Goal: Task Accomplishment & Management: Use online tool/utility

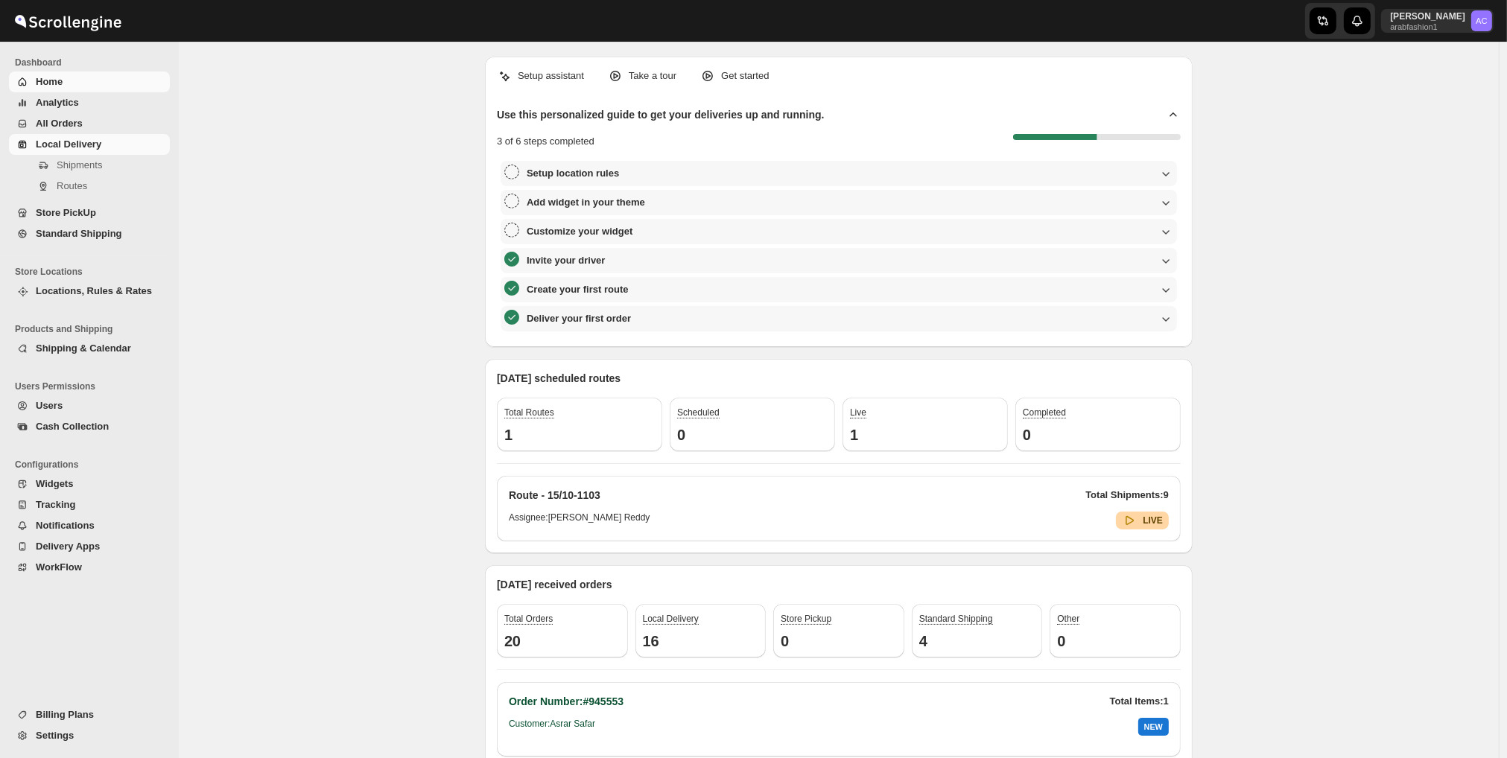
click at [139, 145] on span "Local Delivery" at bounding box center [101, 144] width 131 height 15
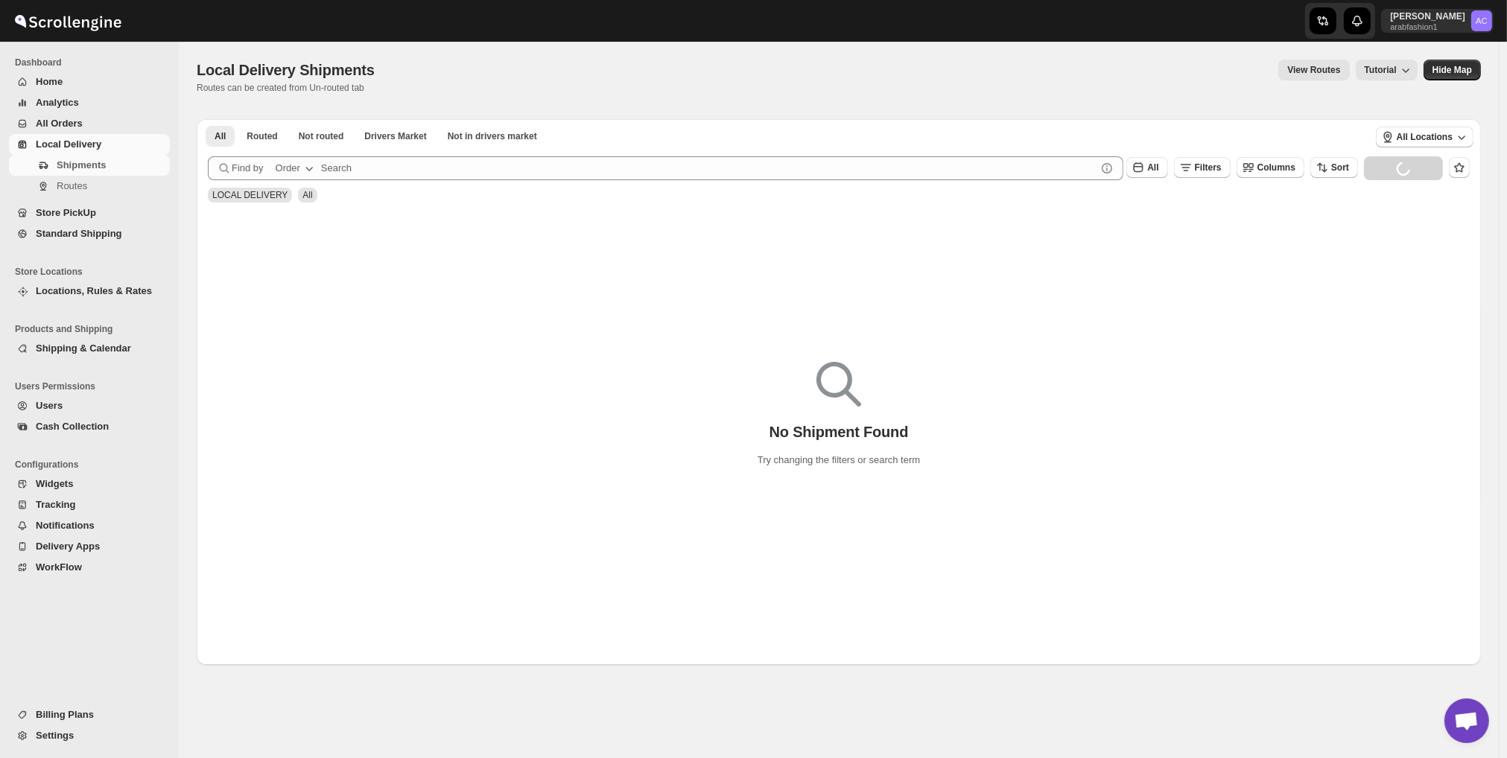
scroll to position [1064, 0]
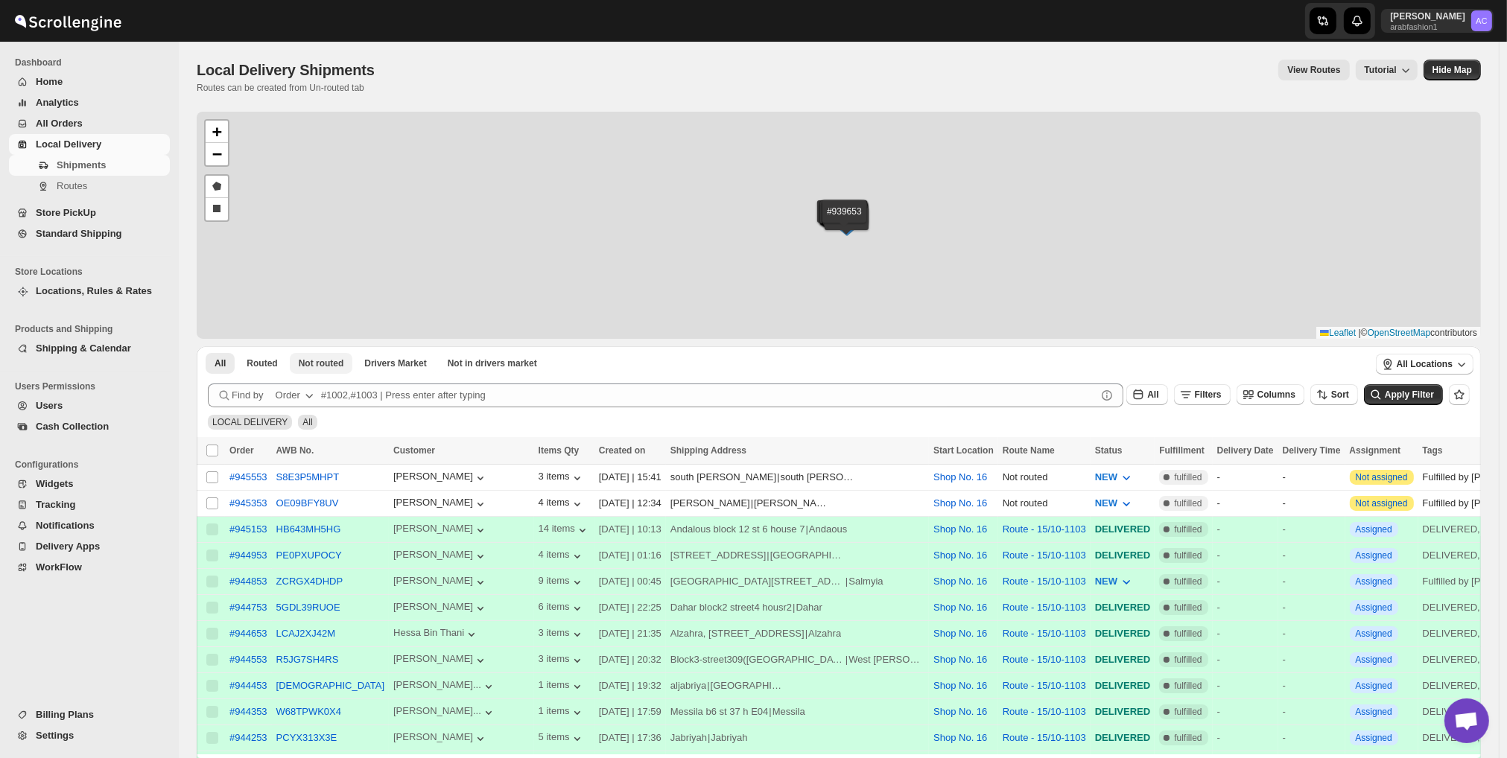
click at [341, 129] on div "#945553 #945353 #945153 #944953 #944853 #944753 #944653 #944553 #944453 #944353…" at bounding box center [839, 225] width 1284 height 227
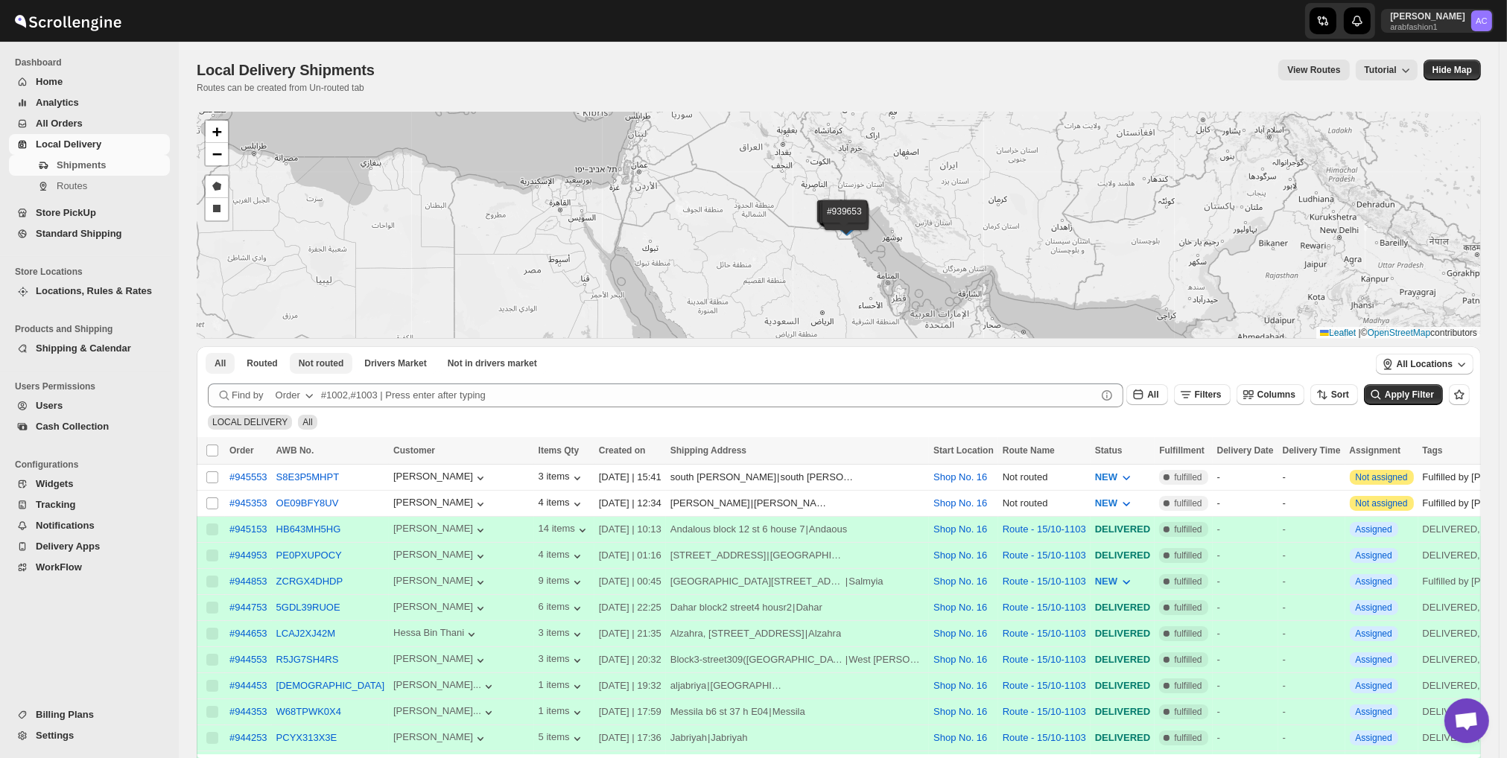
click at [337, 360] on span "Not routed" at bounding box center [321, 364] width 45 height 12
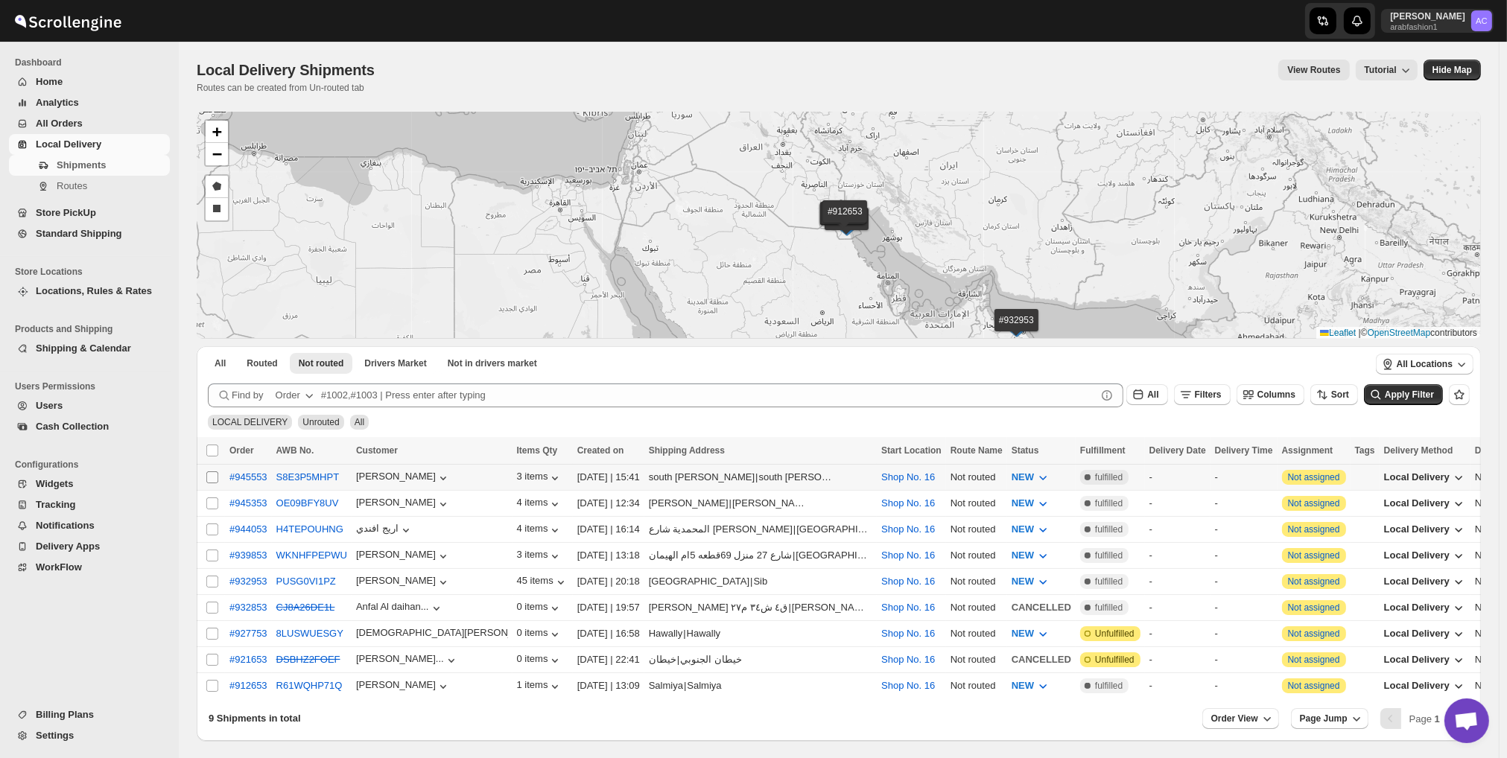
click at [208, 472] on input "Select shipment" at bounding box center [212, 478] width 12 height 12
checkbox input "true"
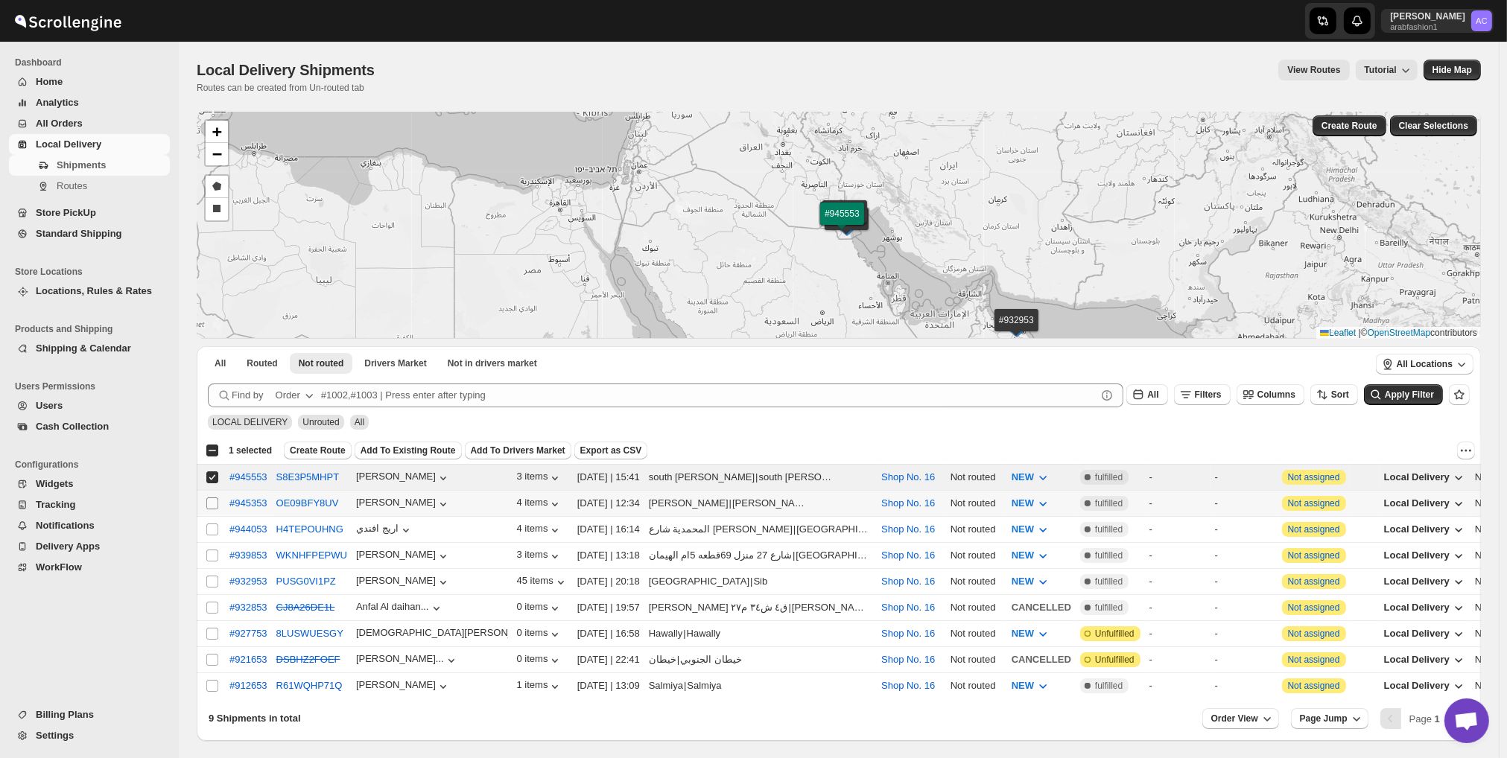
click at [211, 498] on input "Select shipment" at bounding box center [212, 504] width 12 height 12
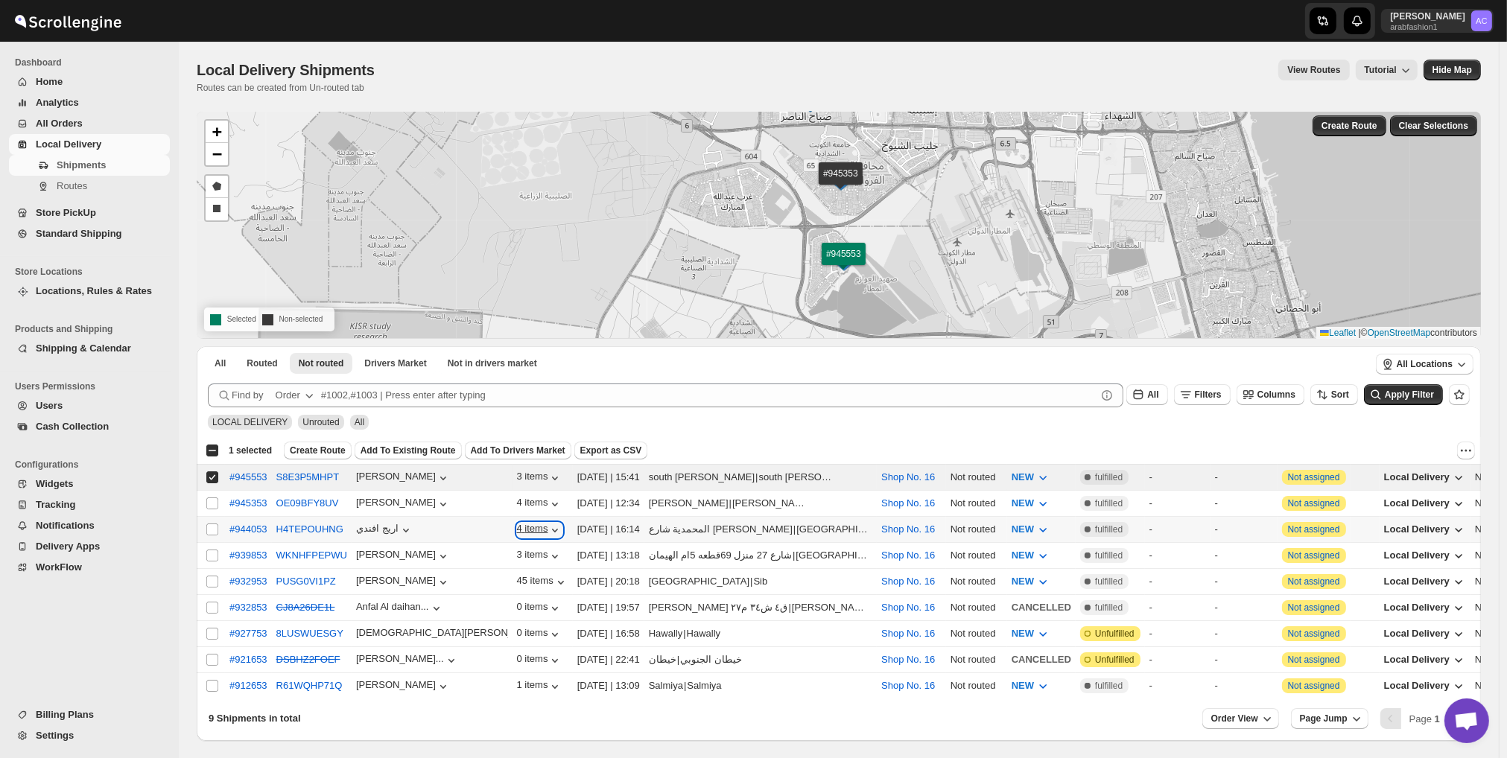
click at [547, 525] on icon "button" at bounding box center [554, 530] width 15 height 15
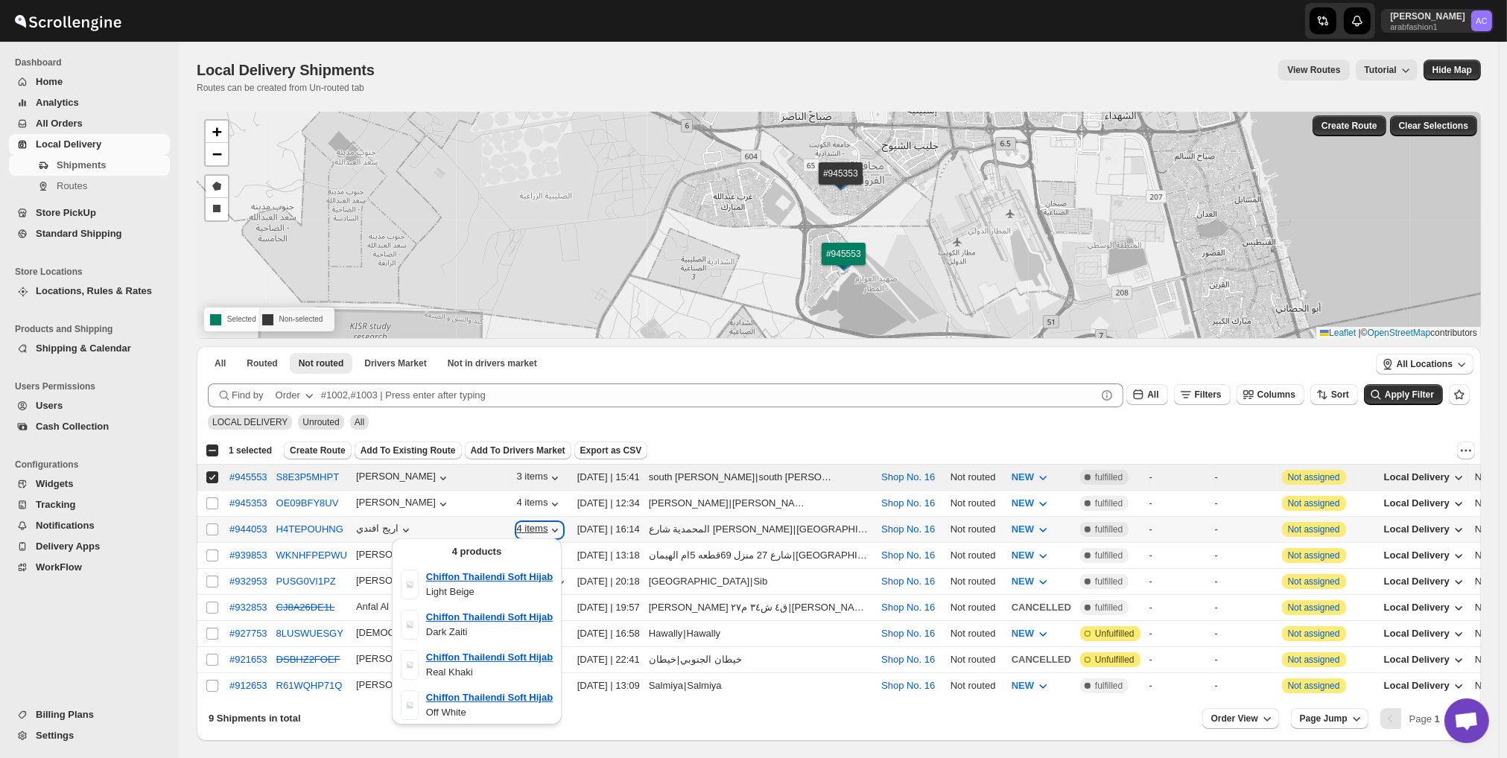
click at [547, 524] on icon "button" at bounding box center [554, 530] width 15 height 15
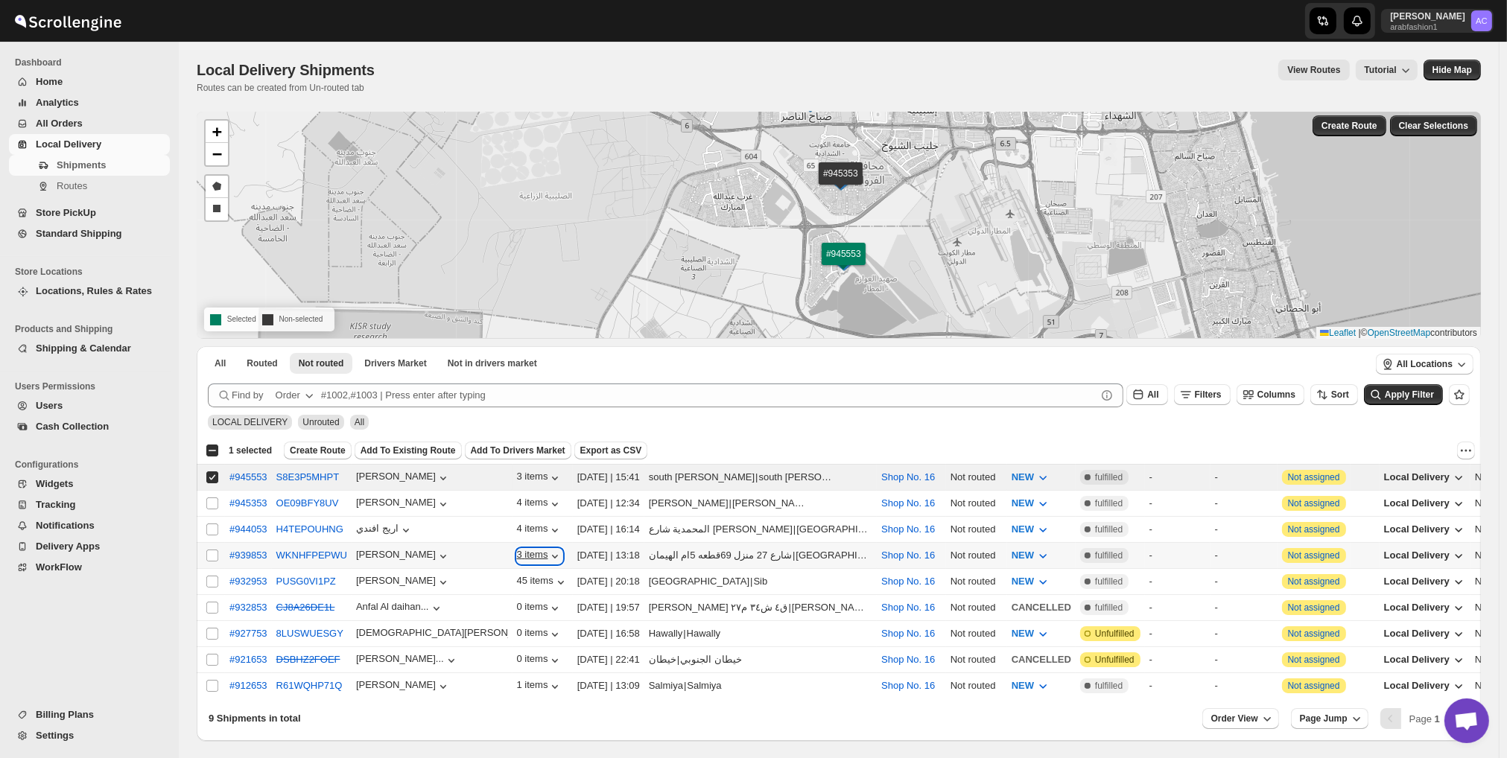
click at [547, 549] on icon "button" at bounding box center [554, 556] width 15 height 15
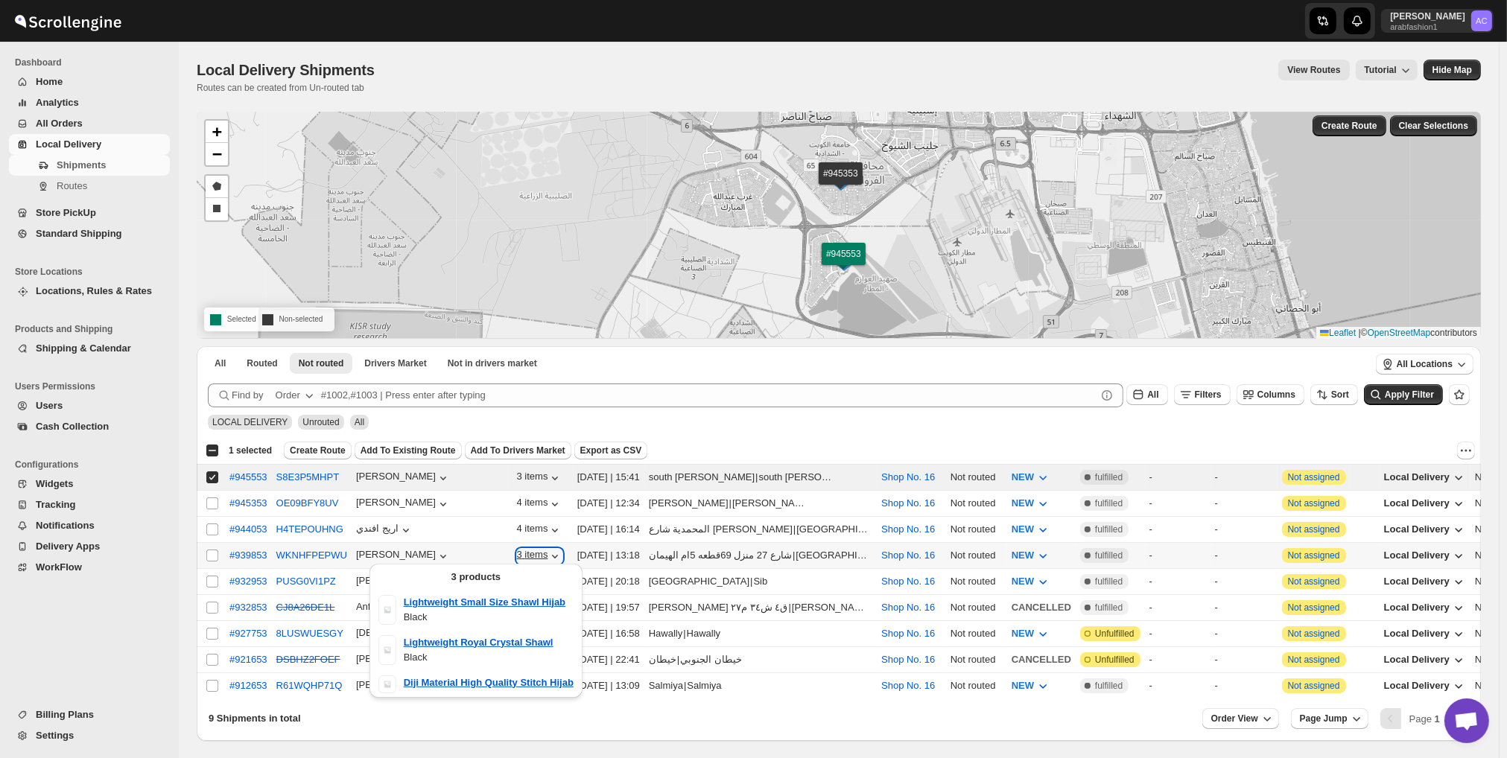
click at [547, 549] on icon "button" at bounding box center [554, 556] width 15 height 15
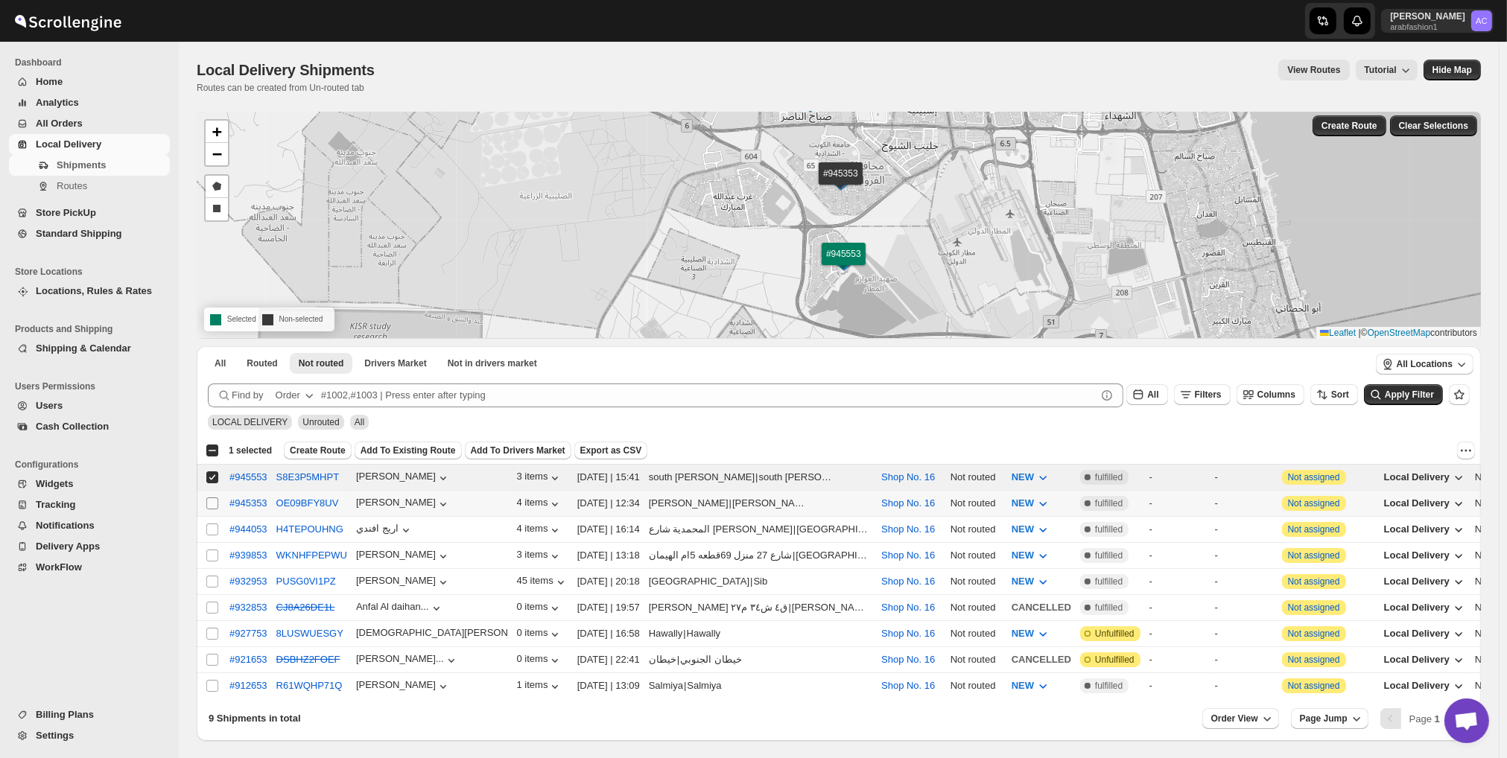
click at [214, 497] on span at bounding box center [212, 503] width 13 height 13
click at [214, 498] on input "Select shipment" at bounding box center [212, 504] width 12 height 12
click at [212, 504] on input "Select shipment" at bounding box center [212, 504] width 12 height 12
checkbox input "true"
click at [307, 448] on span "Create Route" at bounding box center [318, 451] width 56 height 12
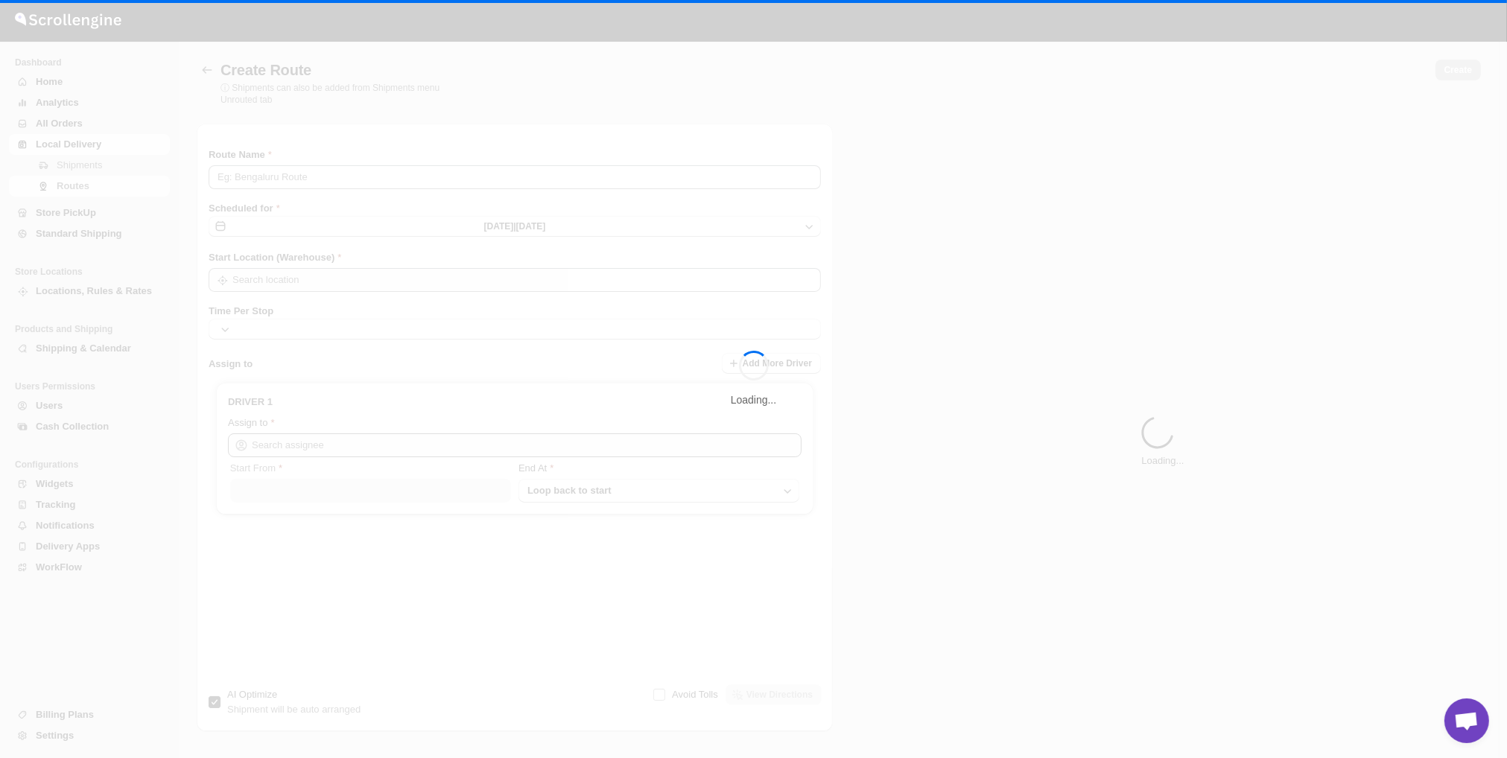
type input "Route - 15/10-0422"
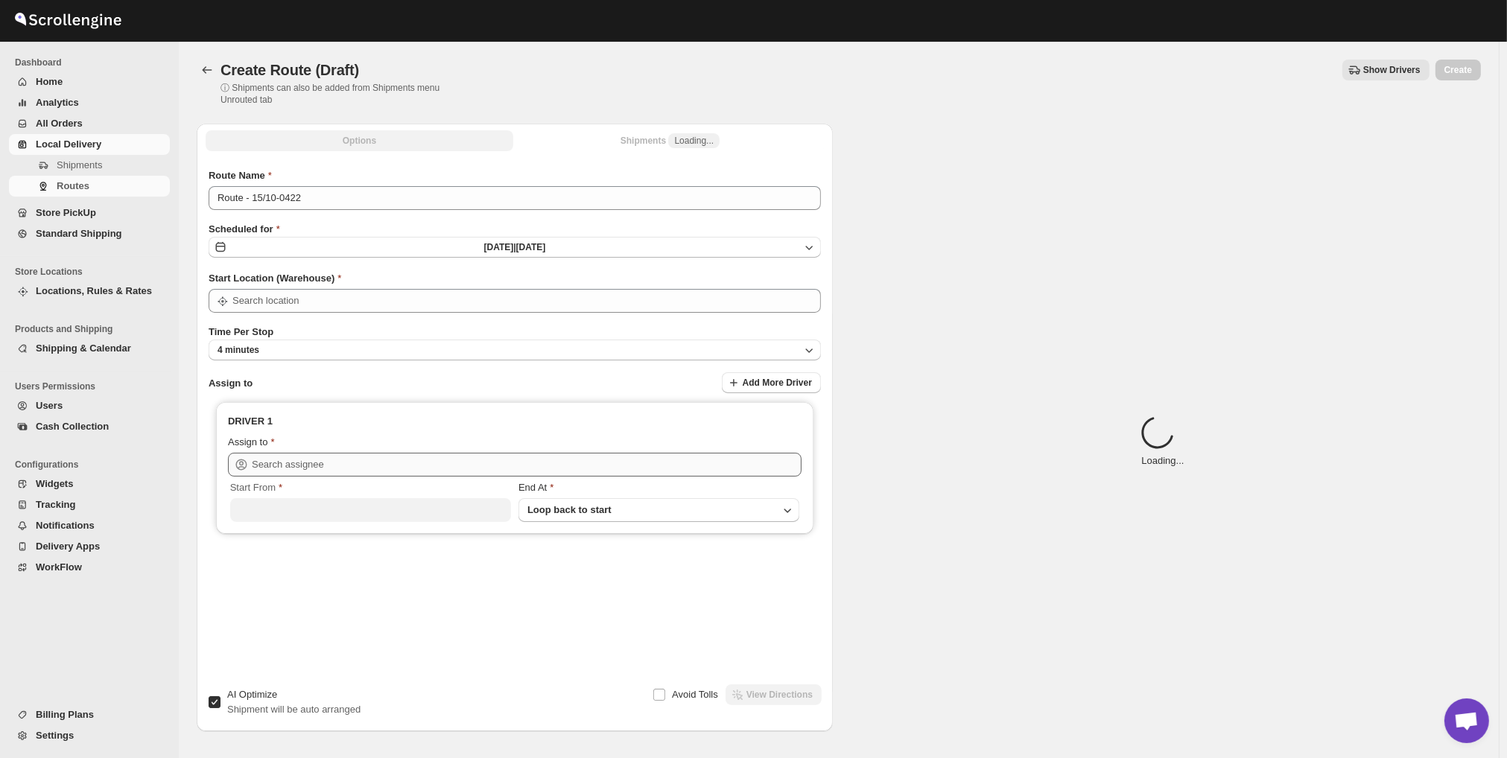
type input "Shop No. 16"
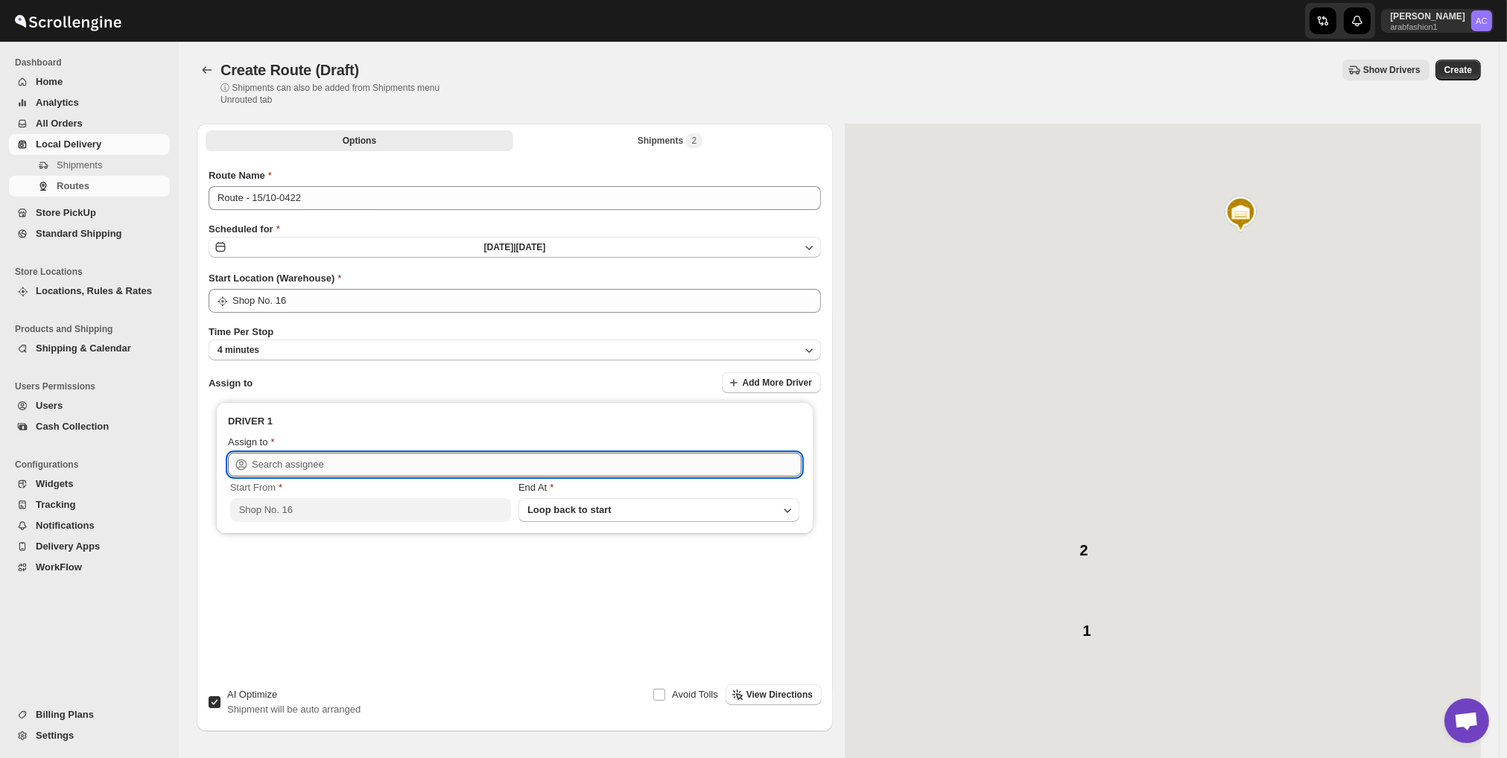
click at [439, 466] on input "text" at bounding box center [527, 465] width 550 height 24
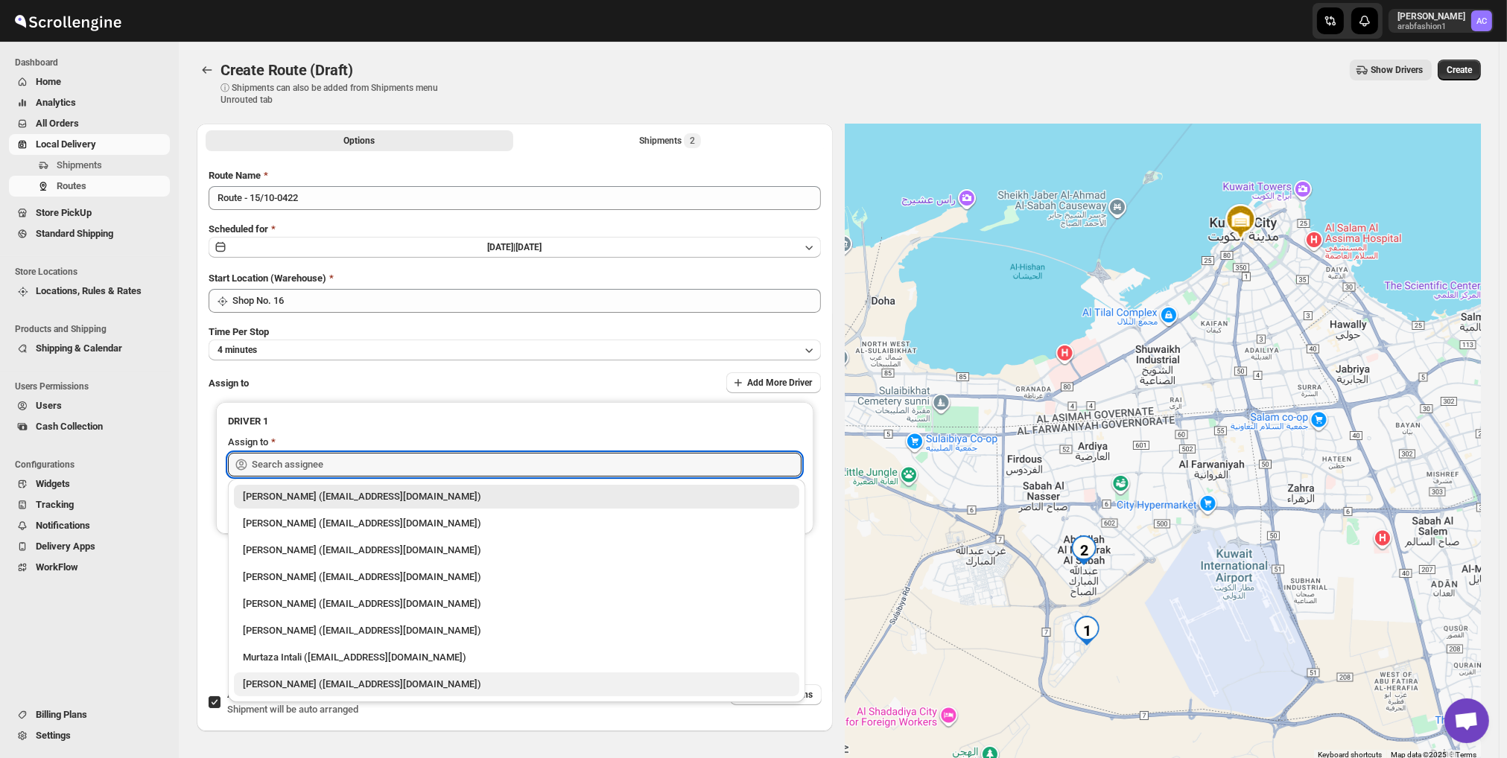
click at [396, 688] on div "[PERSON_NAME] ([EMAIL_ADDRESS][DOMAIN_NAME])" at bounding box center [516, 684] width 547 height 15
type input "[PERSON_NAME] ([EMAIL_ADDRESS][DOMAIN_NAME])"
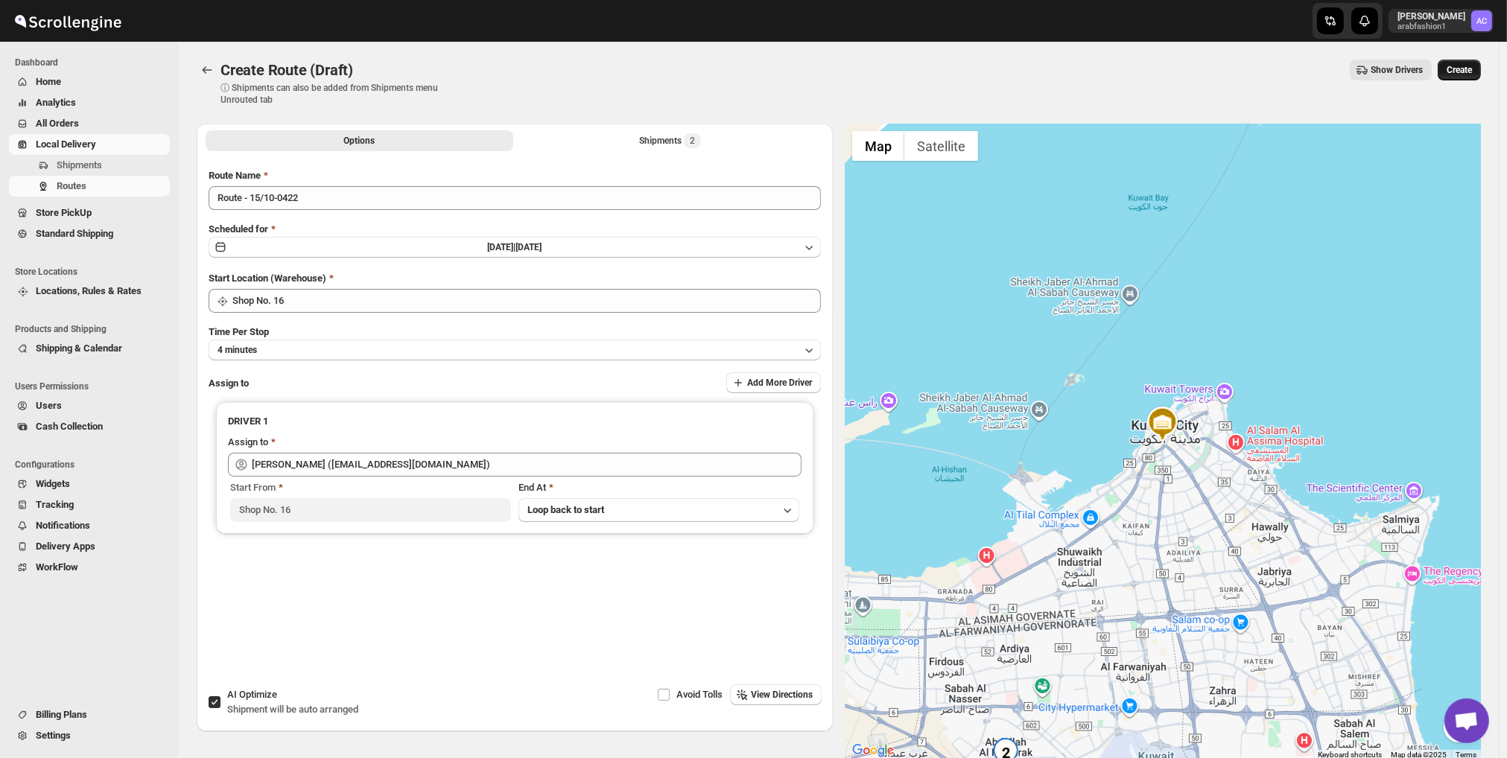
click at [1467, 63] on button "Create" at bounding box center [1459, 70] width 43 height 21
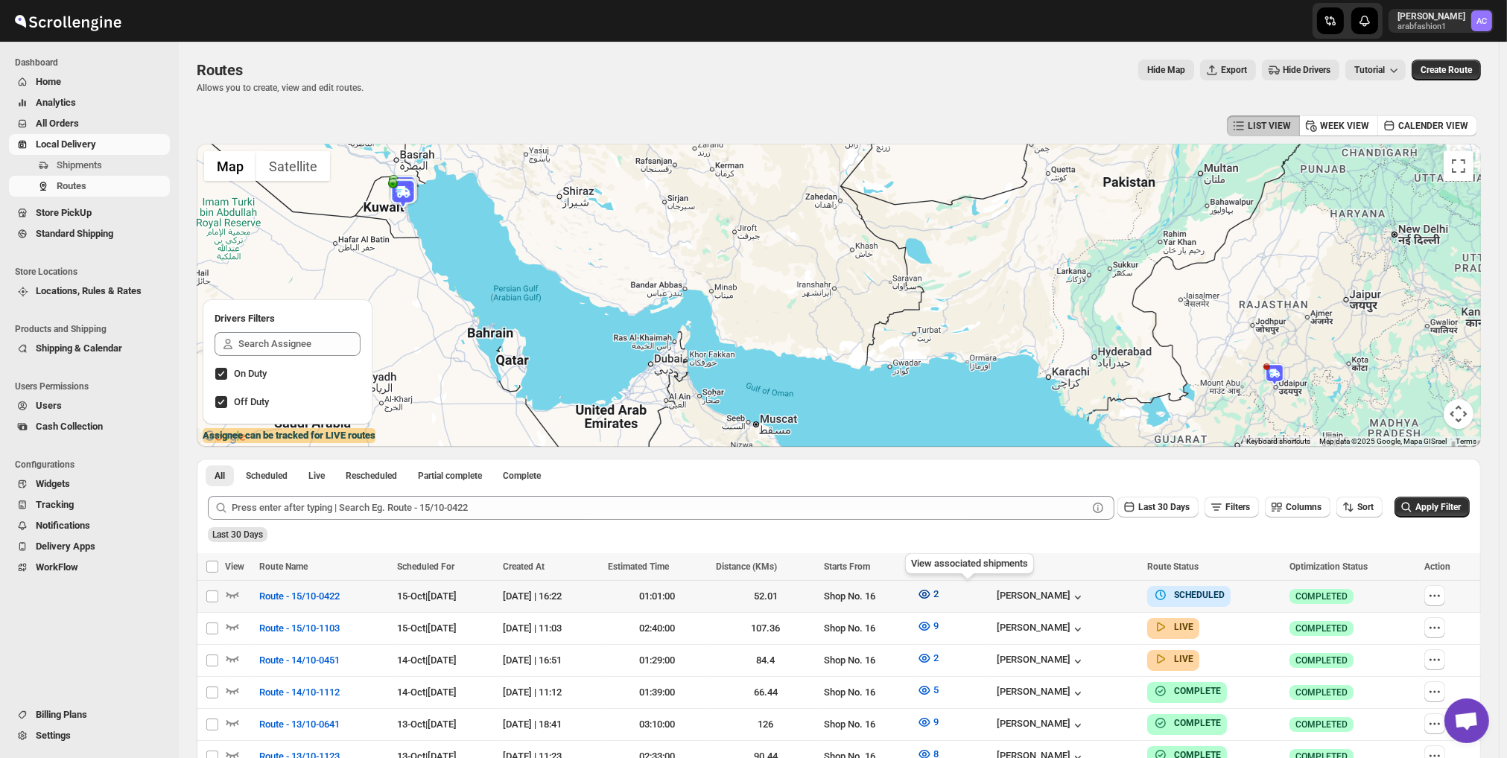
click at [932, 590] on icon "button" at bounding box center [924, 594] width 15 height 15
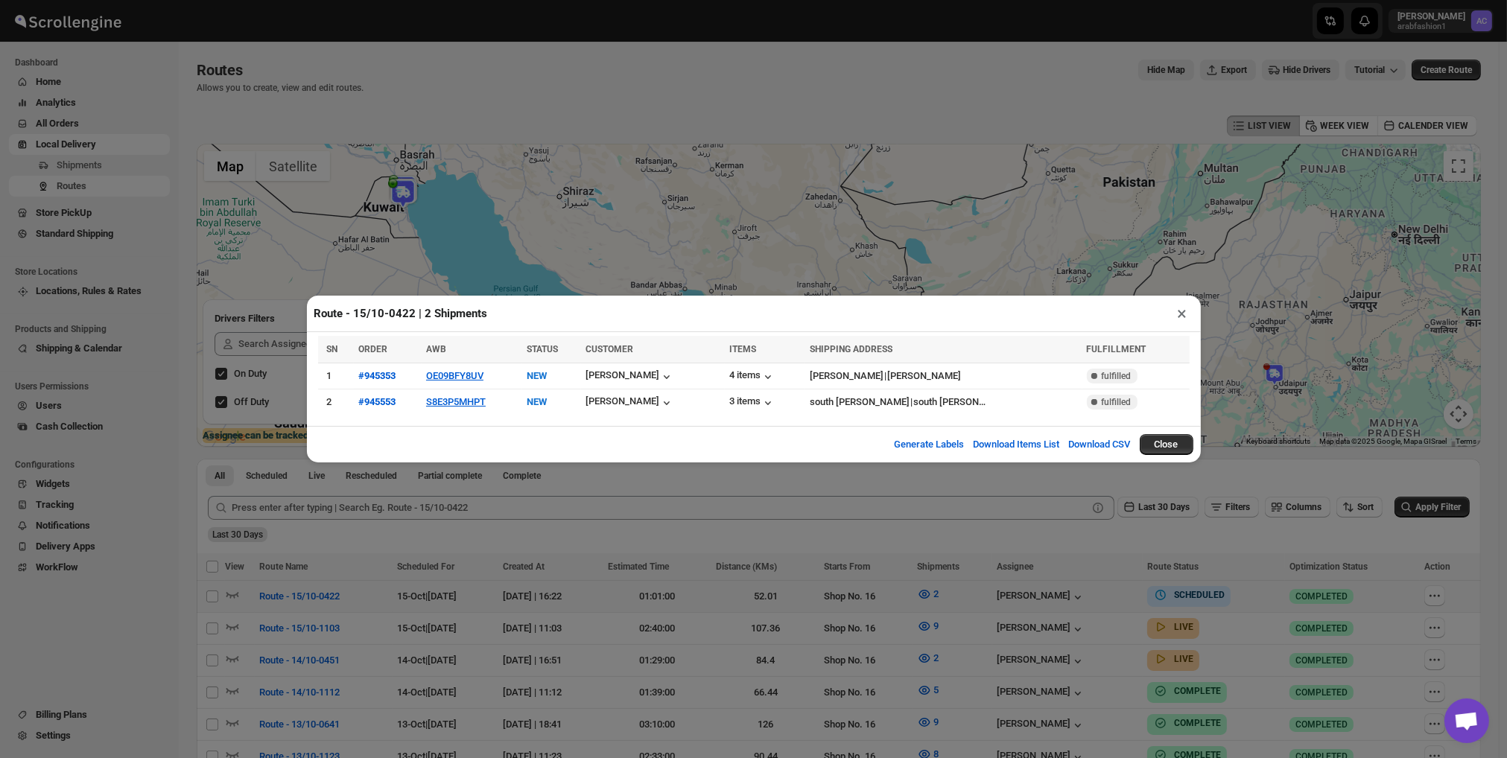
click at [1182, 313] on button "×" at bounding box center [1183, 313] width 22 height 21
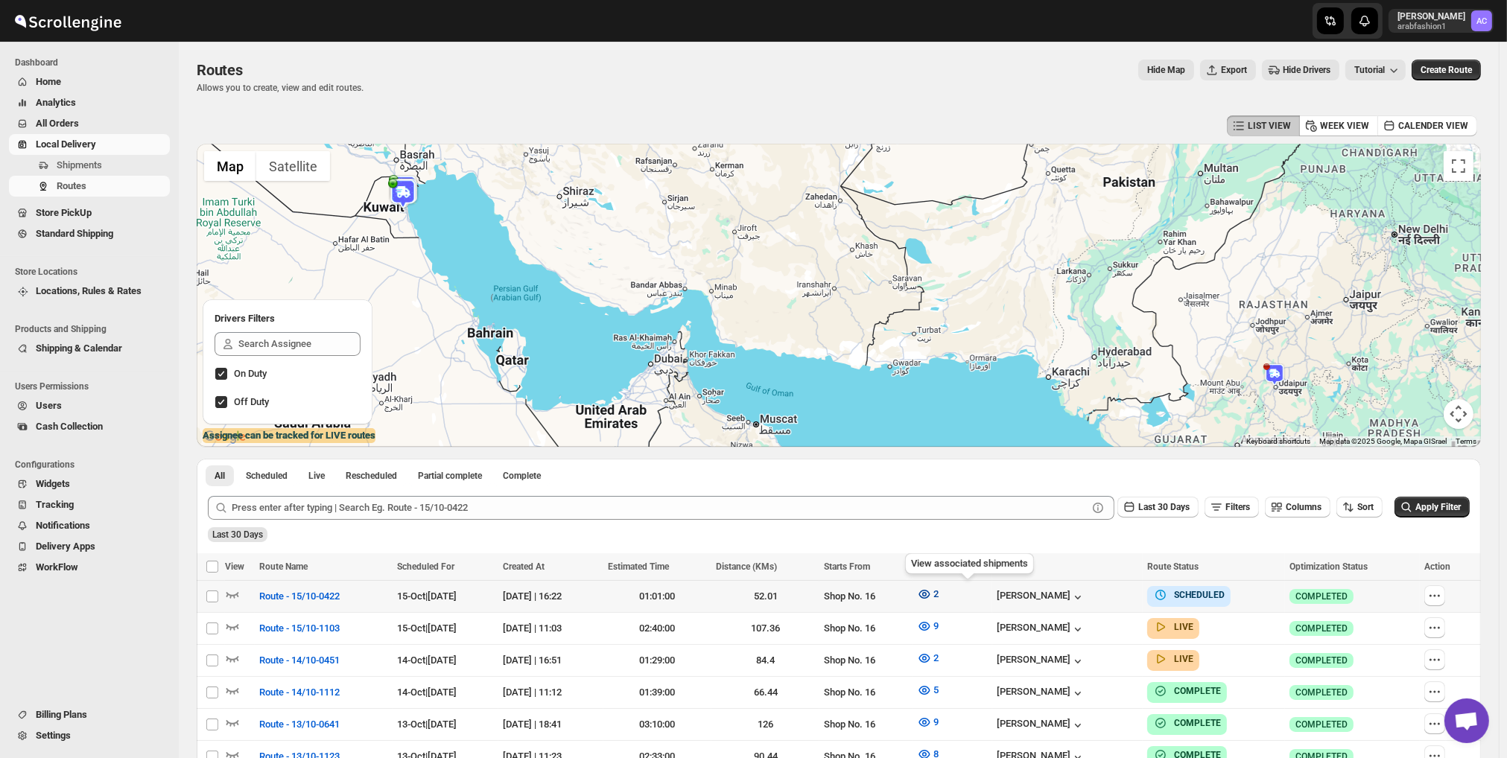
click at [927, 594] on icon "button" at bounding box center [924, 594] width 4 height 4
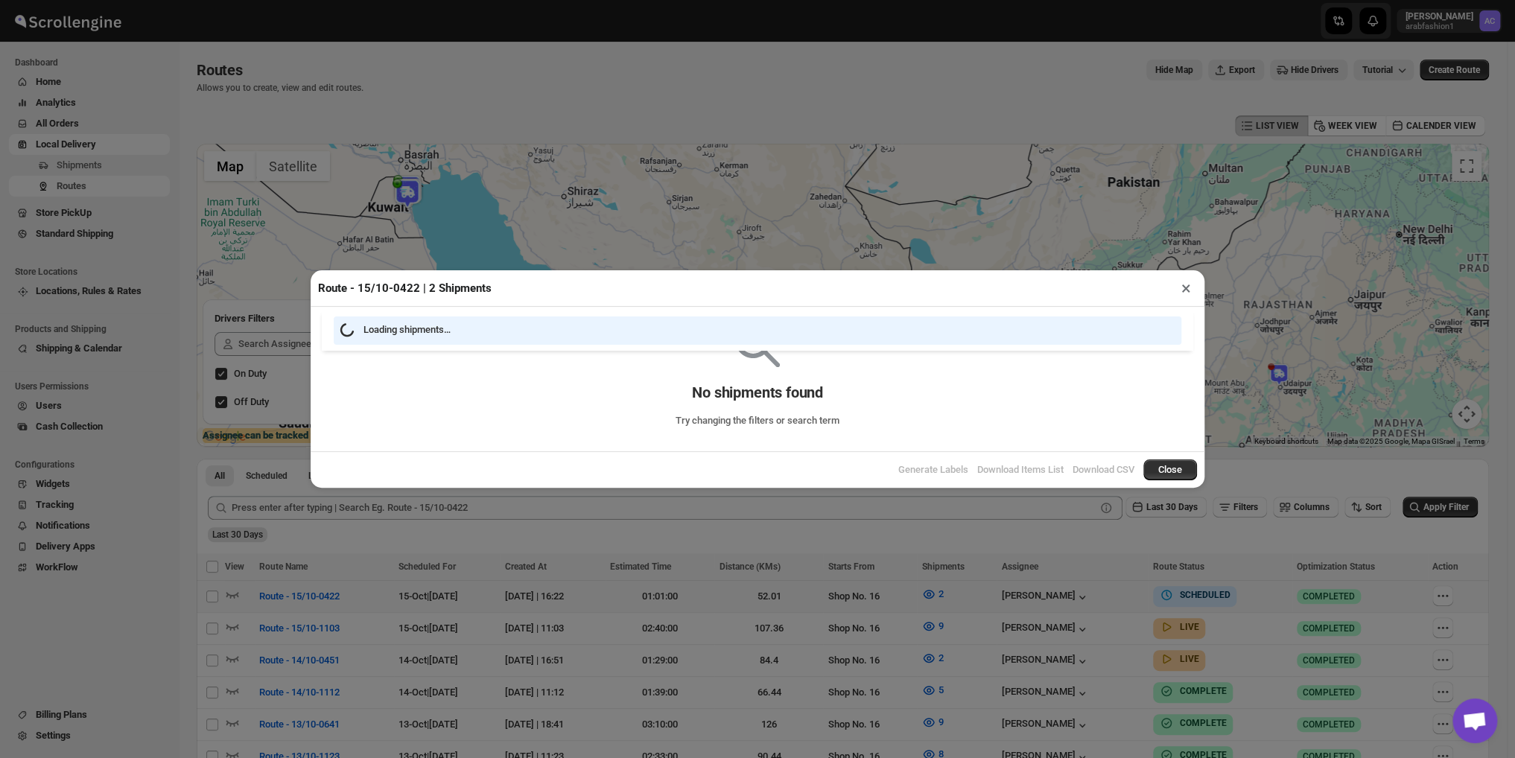
click at [962, 594] on div "Route - 15/10-0422 | 2 Shipments × Loading shipments… No shipments found Try ch…" at bounding box center [757, 379] width 1515 height 758
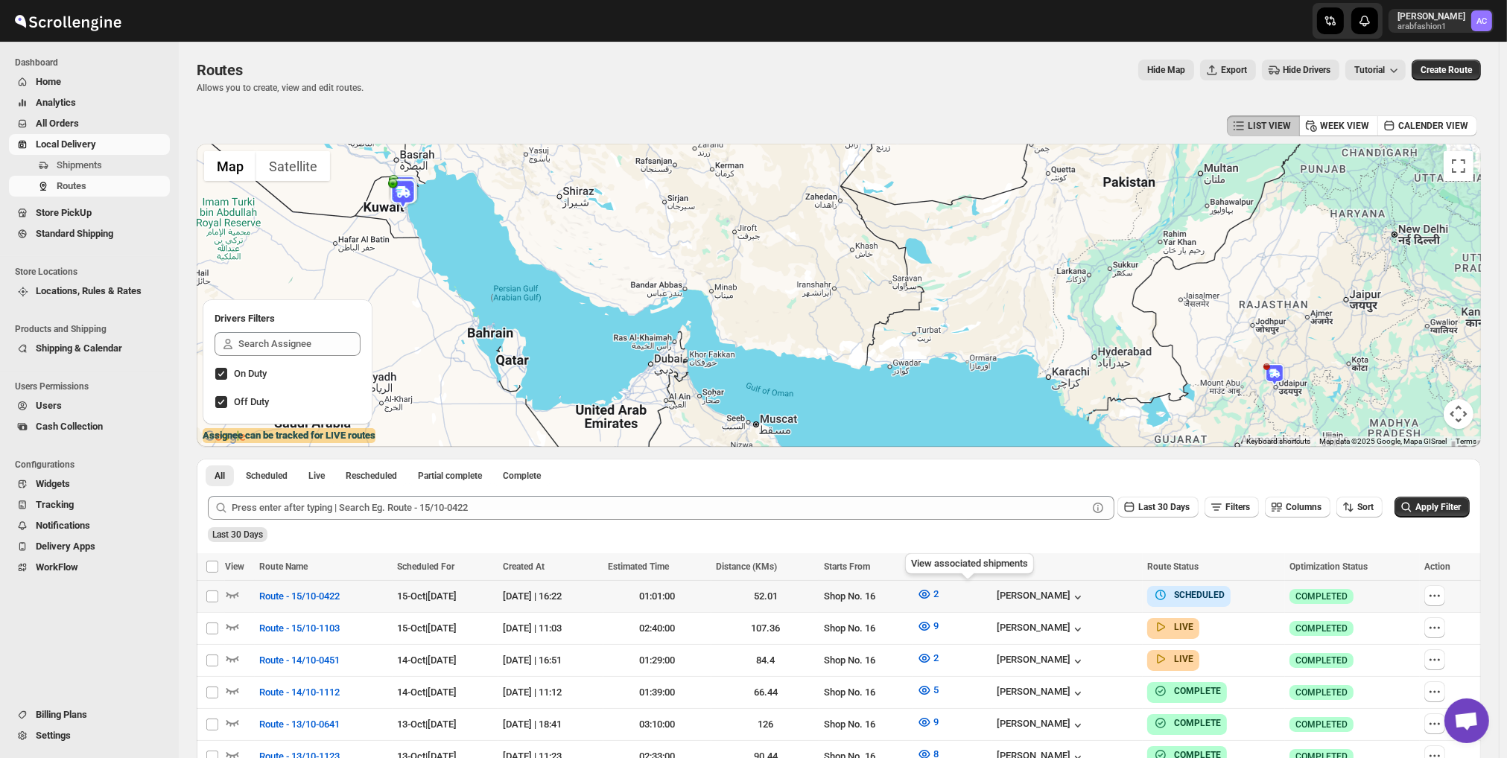
click at [932, 594] on icon "button" at bounding box center [924, 594] width 15 height 15
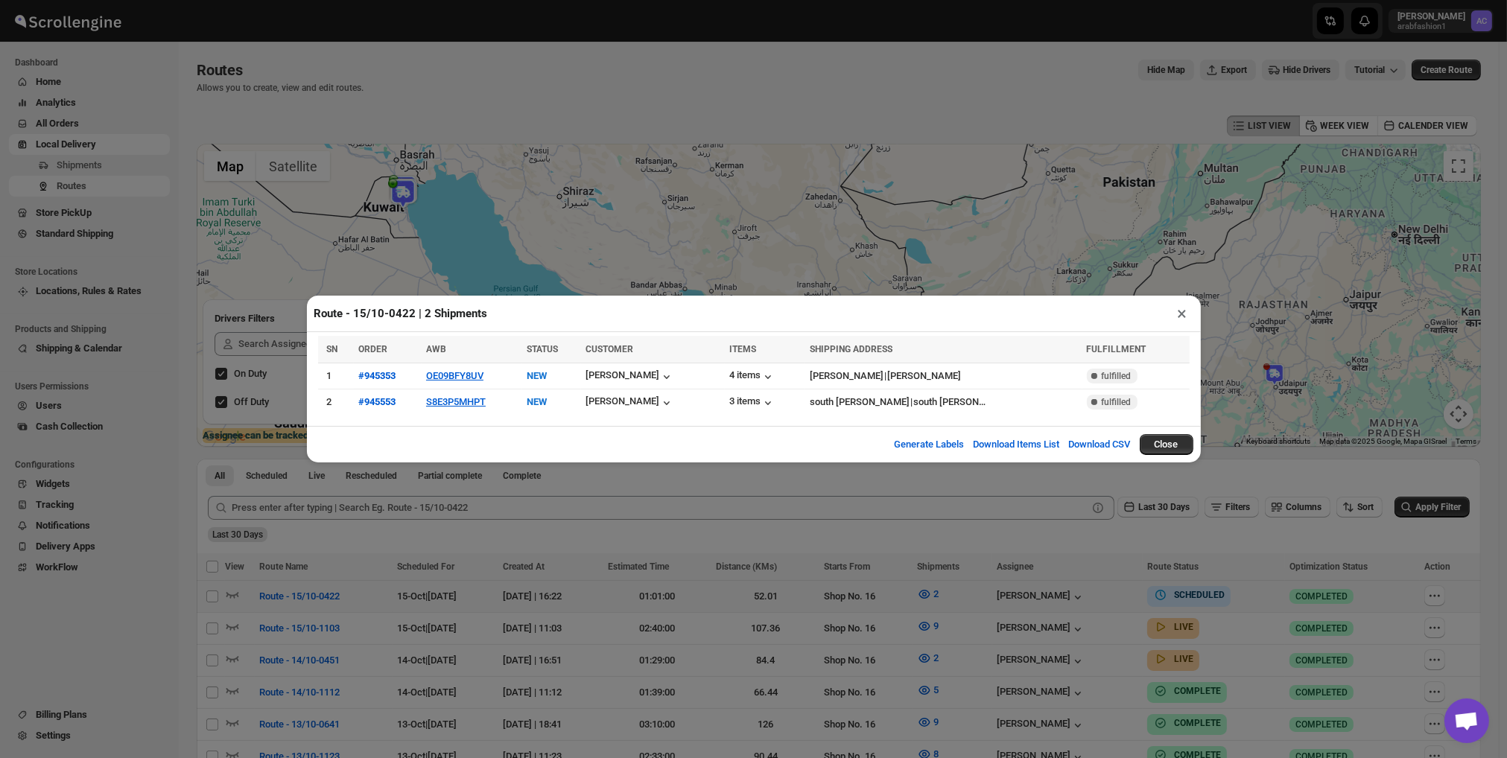
click at [963, 594] on div "Route - 15/10-0422 | 2 Shipments × SN ORDER AWB STATUS CUSTOMER ITEMS SHIPPING …" at bounding box center [753, 379] width 1507 height 758
